Goal: Transaction & Acquisition: Purchase product/service

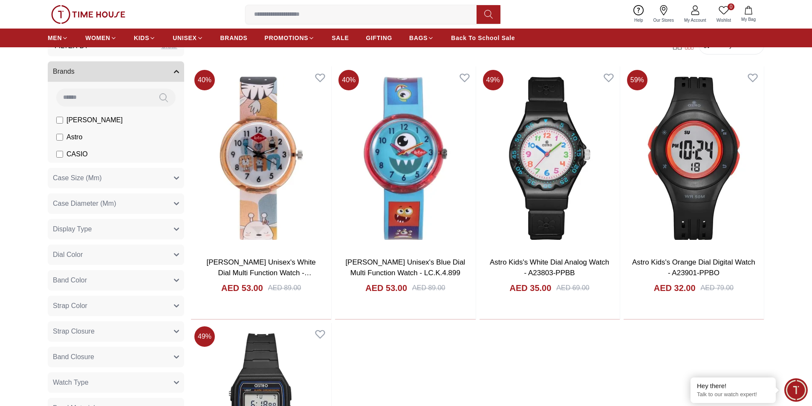
scroll to position [298, 0]
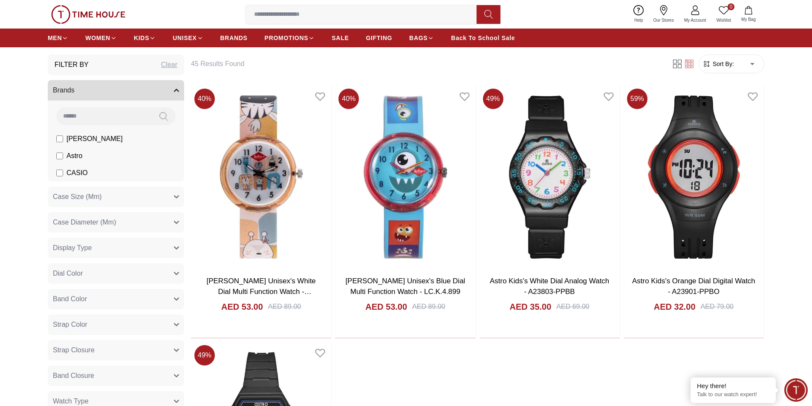
click at [729, 60] on span "Sort By:" at bounding box center [722, 64] width 23 height 9
click at [728, 65] on span "Sort By:" at bounding box center [722, 64] width 23 height 9
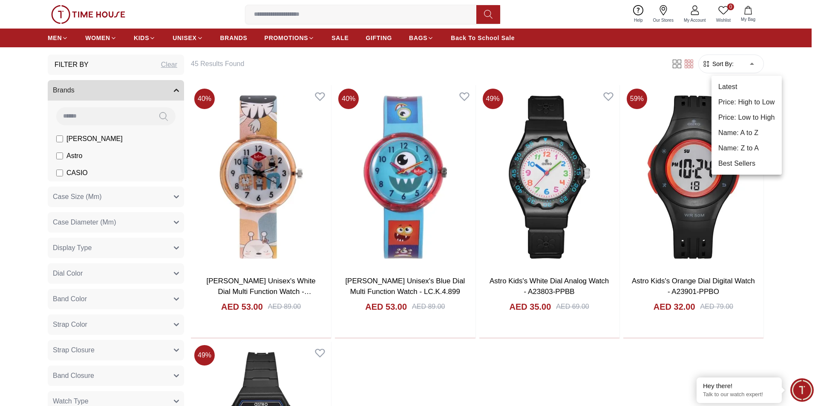
click at [751, 61] on body "100% Genuine products with International Warranty Shop From [GEOGRAPHIC_DATA] |…" at bounding box center [409, 362] width 818 height 1321
click at [739, 115] on li "Price: Low to High" at bounding box center [747, 117] width 70 height 15
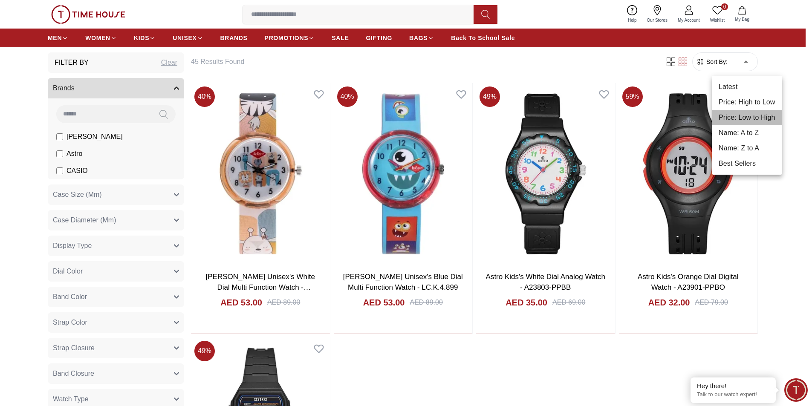
type input "*"
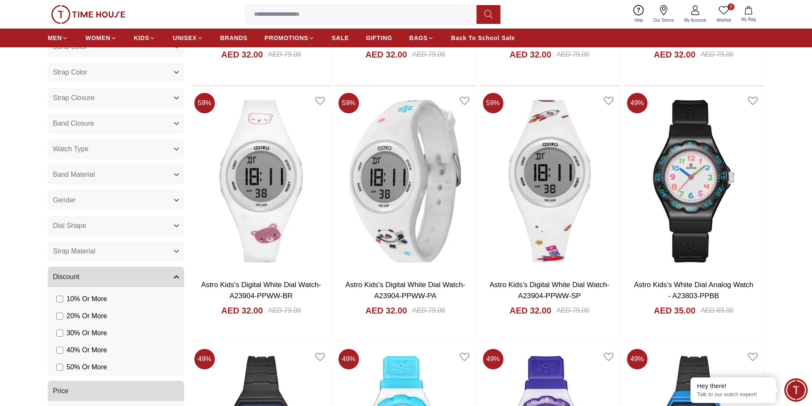
scroll to position [554, 0]
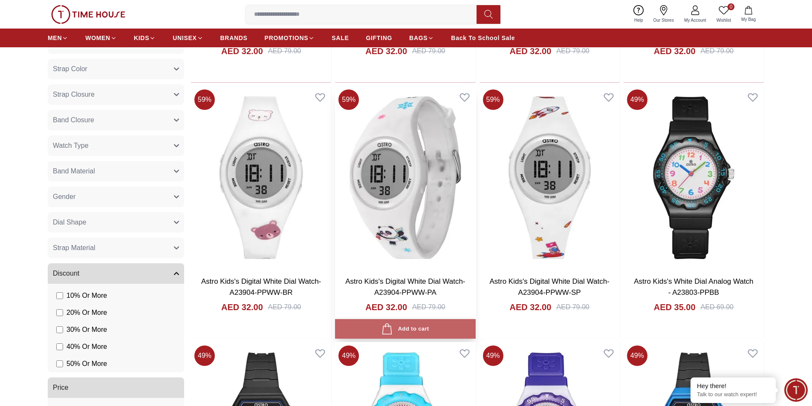
click at [409, 328] on div "Add to cart" at bounding box center [404, 329] width 47 height 12
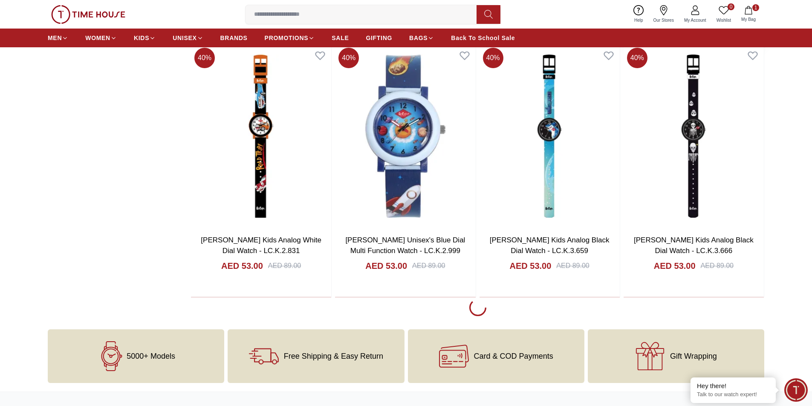
scroll to position [1449, 0]
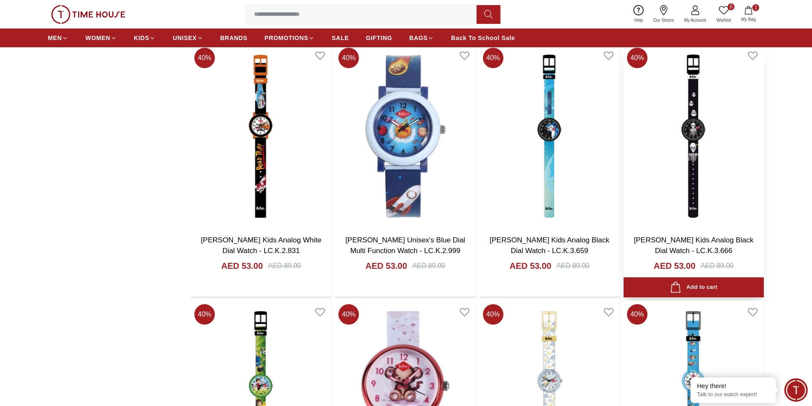
scroll to position [1364, 0]
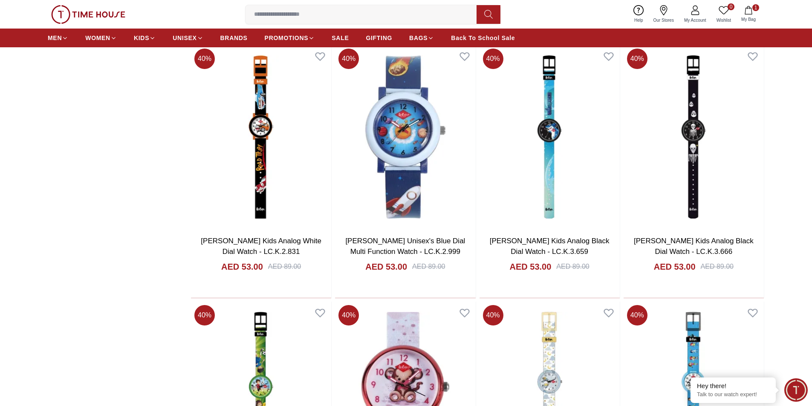
click at [748, 15] on button "1 My Bag" at bounding box center [748, 14] width 25 height 20
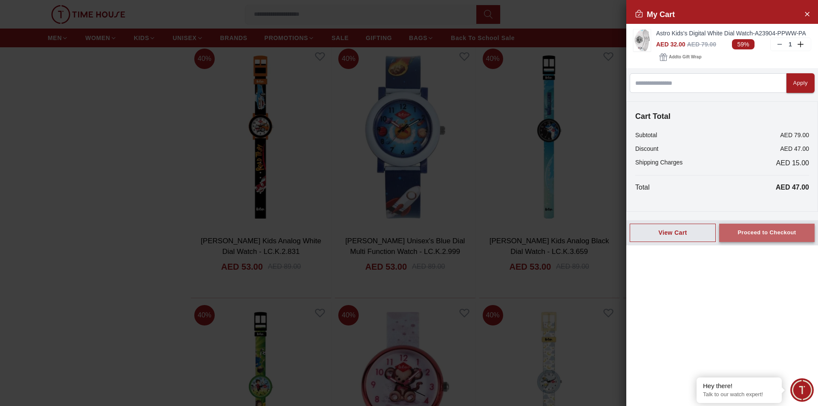
click at [772, 232] on div "Proceed to Checkout" at bounding box center [767, 233] width 58 height 10
